Goal: Transaction & Acquisition: Purchase product/service

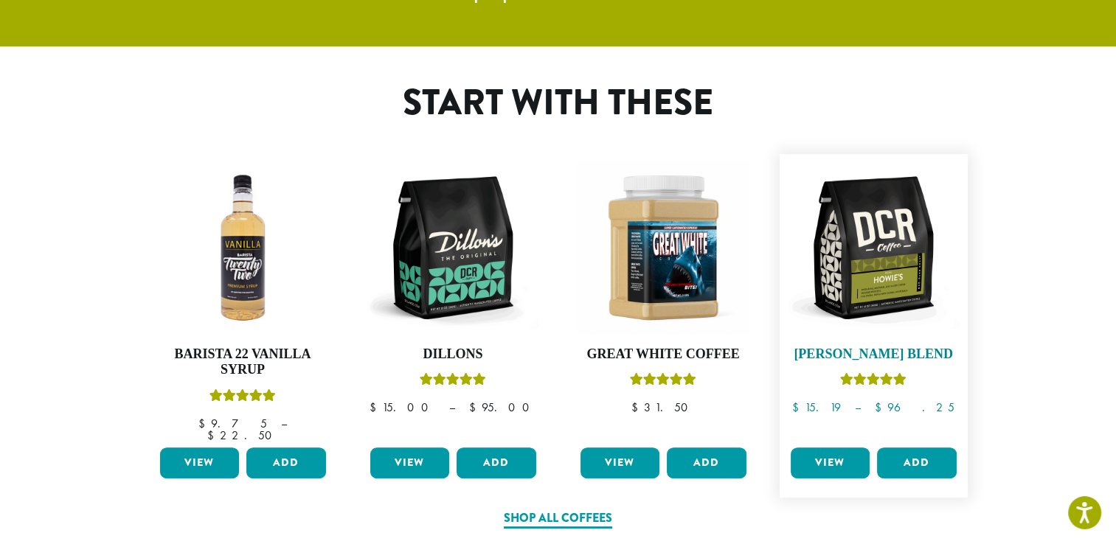
scroll to position [737, 0]
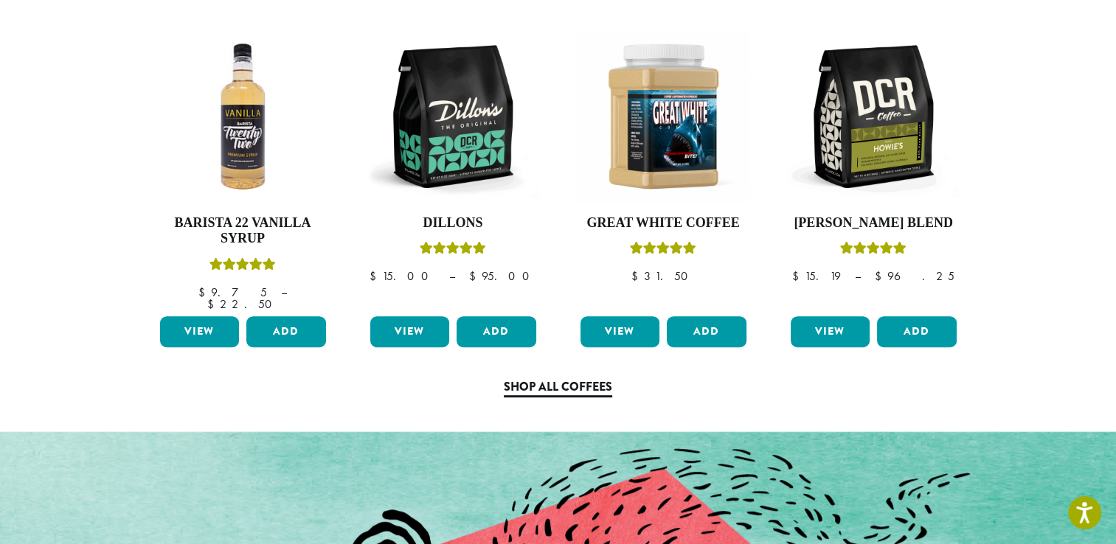
click at [570, 378] on link "Shop All Coffees" at bounding box center [558, 387] width 108 height 19
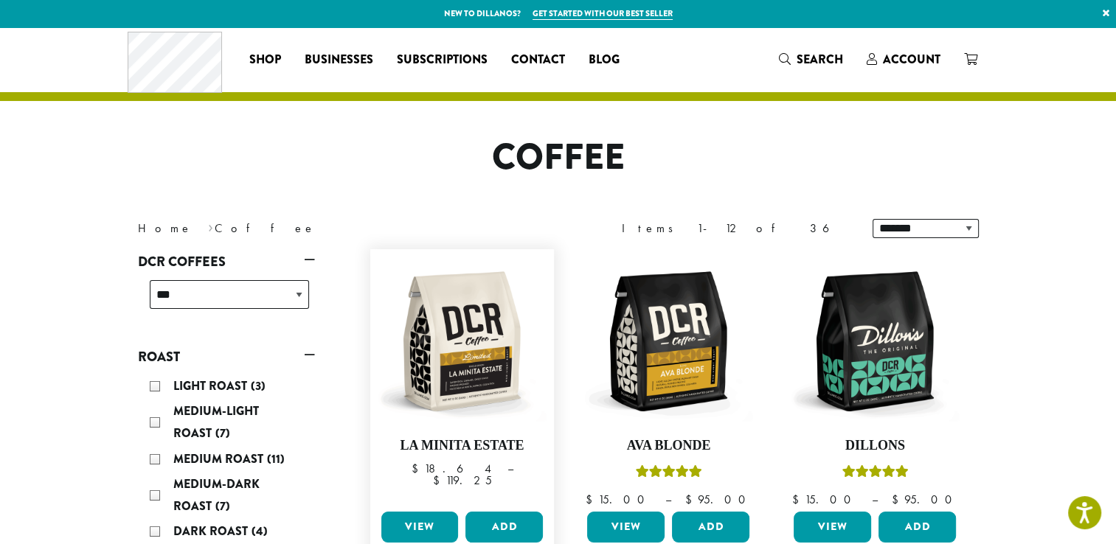
click at [420, 524] on link "View" at bounding box center [419, 527] width 77 height 31
